Goal: Information Seeking & Learning: Understand process/instructions

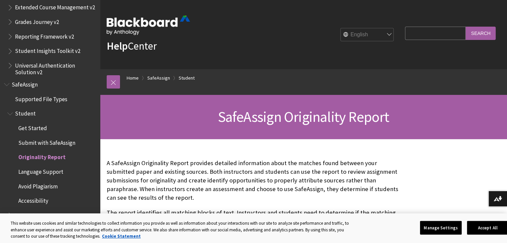
click at [35, 141] on span "Submit with SafeAssign" at bounding box center [46, 141] width 57 height 9
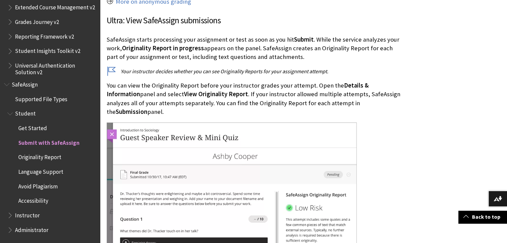
scroll to position [957, 0]
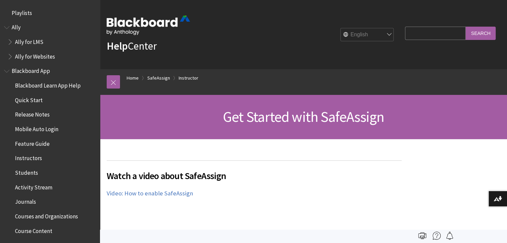
scroll to position [800, 0]
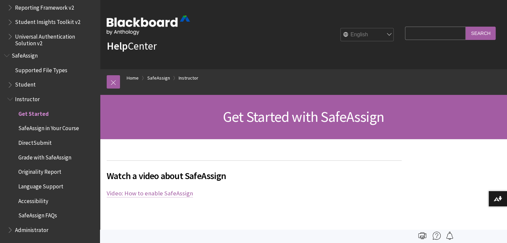
click at [163, 193] on link "Video: How to enable SafeAssign" at bounding box center [150, 194] width 86 height 8
